Goal: Information Seeking & Learning: Learn about a topic

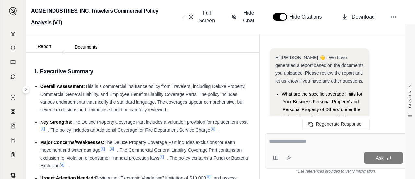
scroll to position [4434, 0]
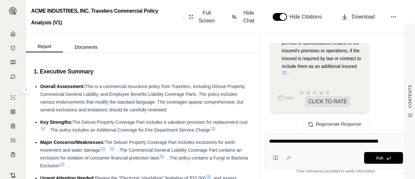
type textarea "**********"
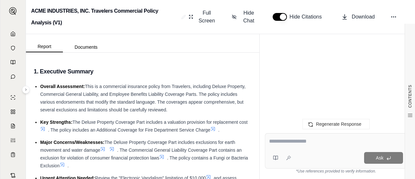
scroll to position [0, 0]
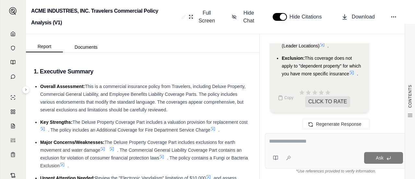
scroll to position [5310, 0]
click at [318, 143] on textarea at bounding box center [336, 141] width 134 height 8
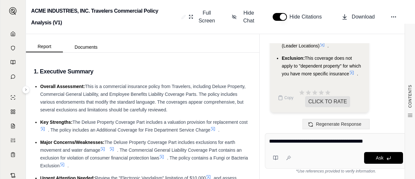
type textarea "**********"
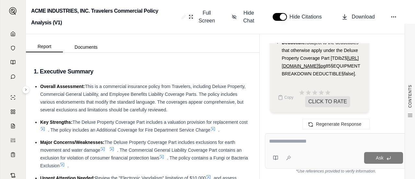
scroll to position [7875, 0]
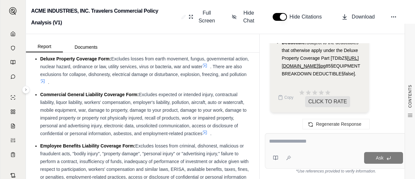
scroll to position [298, 0]
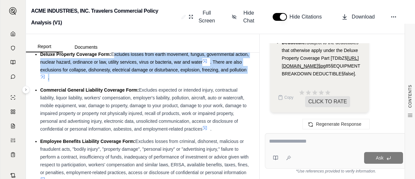
drag, startPoint x: 113, startPoint y: 62, endPoint x: 139, endPoint y: 83, distance: 33.3
click at [139, 81] on li "Deluxe Property Coverage Form: Excludes losses from earth movement, fungus, gov…" at bounding box center [145, 65] width 211 height 31
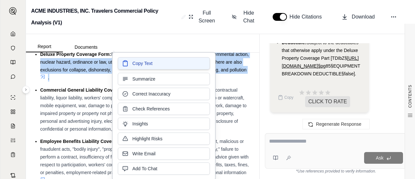
click at [130, 65] on button "Copy Text" at bounding box center [164, 63] width 92 height 12
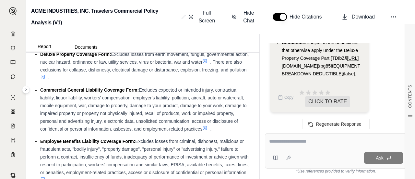
click at [284, 143] on textarea at bounding box center [336, 141] width 134 height 8
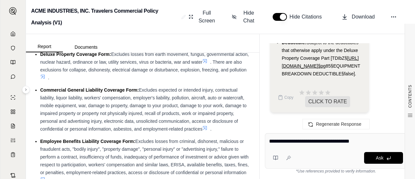
type textarea "**********"
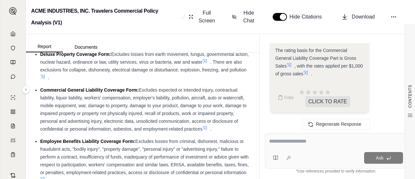
scroll to position [8967, 0]
click at [298, 88] on div "Copy CLICK TO RATE" at bounding box center [319, 97] width 88 height 19
click at [308, 72] on icon at bounding box center [305, 72] width 5 height 5
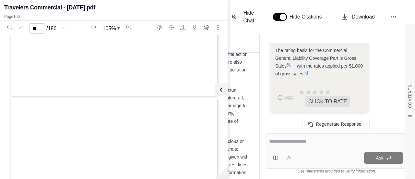
scroll to position [26786, 0]
click at [288, 67] on icon at bounding box center [289, 64] width 5 height 5
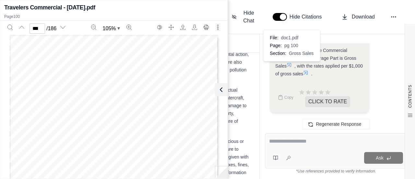
click at [292, 65] on icon at bounding box center [289, 64] width 5 height 5
click at [169, 120] on div "KEY TO DECLARATIONS PREMIUM SCHEDULE ABBREVIATIONS: CLASS DESCRIPT – means CLAS…" at bounding box center [113, 170] width 209 height 271
type input "**"
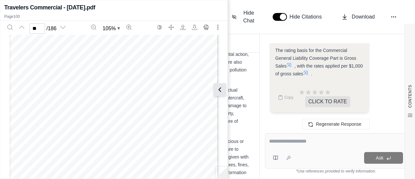
click at [222, 88] on icon at bounding box center [220, 90] width 8 height 8
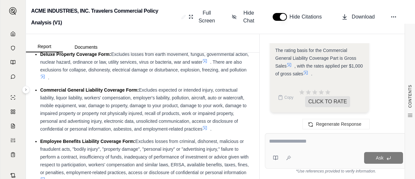
click at [327, 140] on textarea at bounding box center [336, 141] width 134 height 8
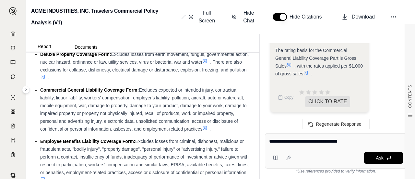
type textarea "**********"
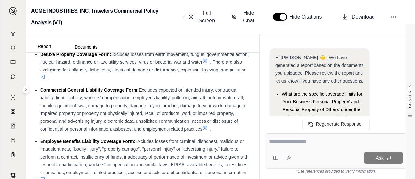
scroll to position [10286, 0]
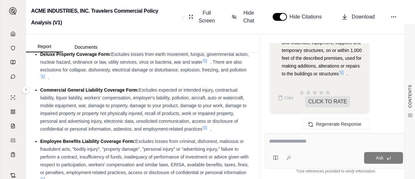
click at [342, 69] on li "If not covered by other insurance: Additions under construction, alterations an…" at bounding box center [323, 46] width 82 height 62
drag, startPoint x: 282, startPoint y: 88, endPoint x: 352, endPoint y: 95, distance: 70.0
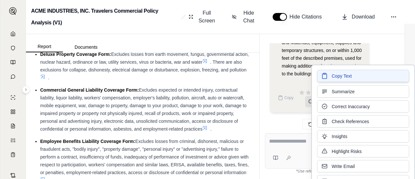
click at [340, 77] on span "Copy Text" at bounding box center [342, 76] width 20 height 6
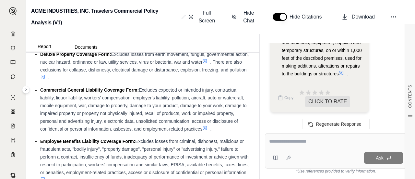
click at [283, 145] on div at bounding box center [336, 142] width 134 height 10
click at [285, 141] on textarea at bounding box center [336, 141] width 134 height 8
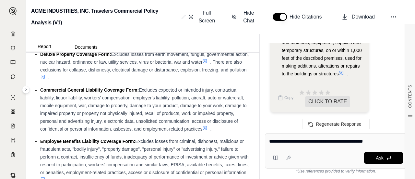
type textarea "**********"
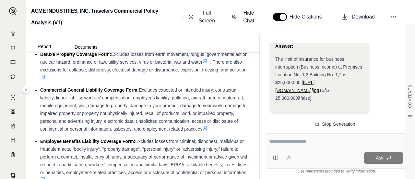
scroll to position [11398, 0]
click at [285, 141] on textarea at bounding box center [336, 141] width 134 height 8
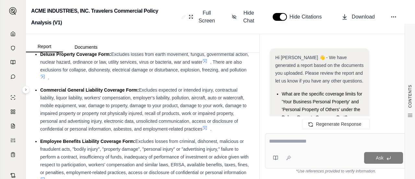
scroll to position [11568, 0]
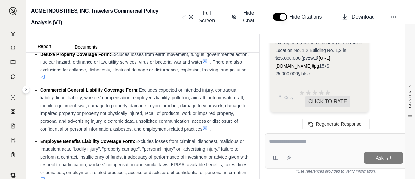
drag, startPoint x: 285, startPoint y: 141, endPoint x: 333, endPoint y: 77, distance: 79.5
click at [323, 66] on span "15§$ 25,000,000§false]." at bounding box center [302, 69] width 54 height 13
click at [304, 142] on textarea at bounding box center [336, 141] width 134 height 8
type textarea "*"
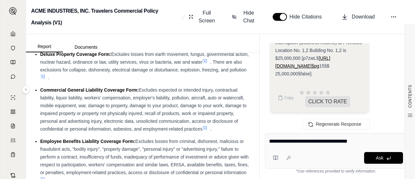
type textarea "**********"
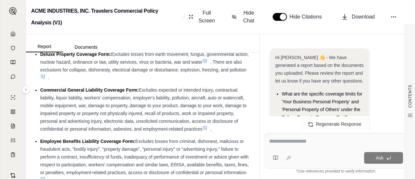
scroll to position [13524, 0]
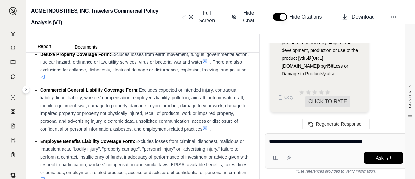
type textarea "**********"
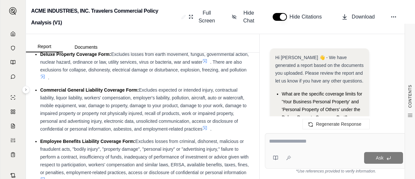
scroll to position [0, 0]
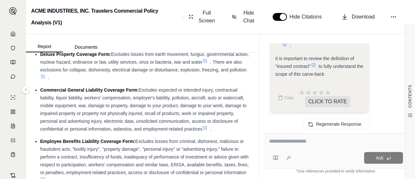
click at [335, 77] on div "It is important to review the definition of "insured contract" to fully underst…" at bounding box center [319, 65] width 88 height 23
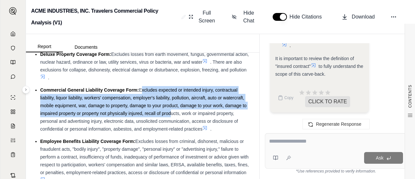
drag, startPoint x: 139, startPoint y: 98, endPoint x: 169, endPoint y: 122, distance: 38.1
click at [169, 122] on span "Excludes expected or intended injury, contractual liability, liquor liability, …" at bounding box center [143, 109] width 206 height 44
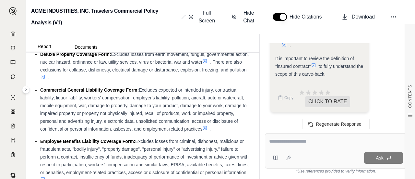
click at [285, 145] on textarea at bounding box center [336, 141] width 134 height 8
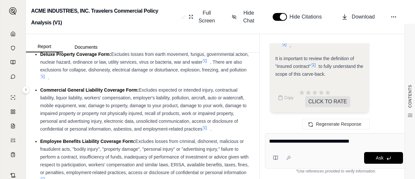
type textarea "**********"
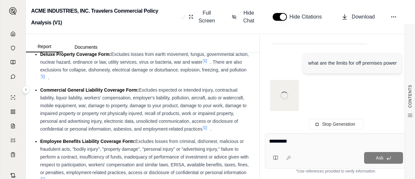
scroll to position [15422, 0]
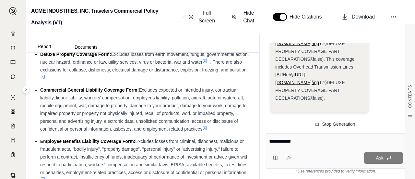
type textarea "**********"
click at [355, 70] on div "The combined limit for both direct damage and time element (business income) co…" at bounding box center [319, 47] width 88 height 109
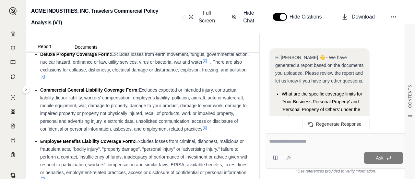
scroll to position [15665, 0]
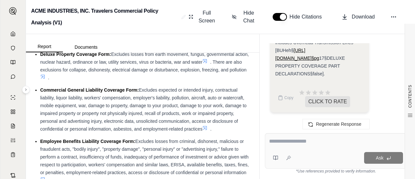
click at [355, 70] on div "The combined limit for both direct damage and time element (business income) co…" at bounding box center [319, 23] width 88 height 109
drag, startPoint x: 276, startPoint y: 61, endPoint x: 336, endPoint y: 97, distance: 70.4
click at [336, 77] on div "The combined limit for both direct damage and time element (business income) co…" at bounding box center [319, 23] width 88 height 109
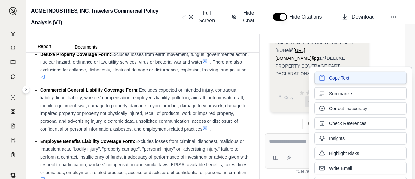
click at [322, 79] on icon at bounding box center [322, 78] width 6 height 6
